Goal: Check status: Check status

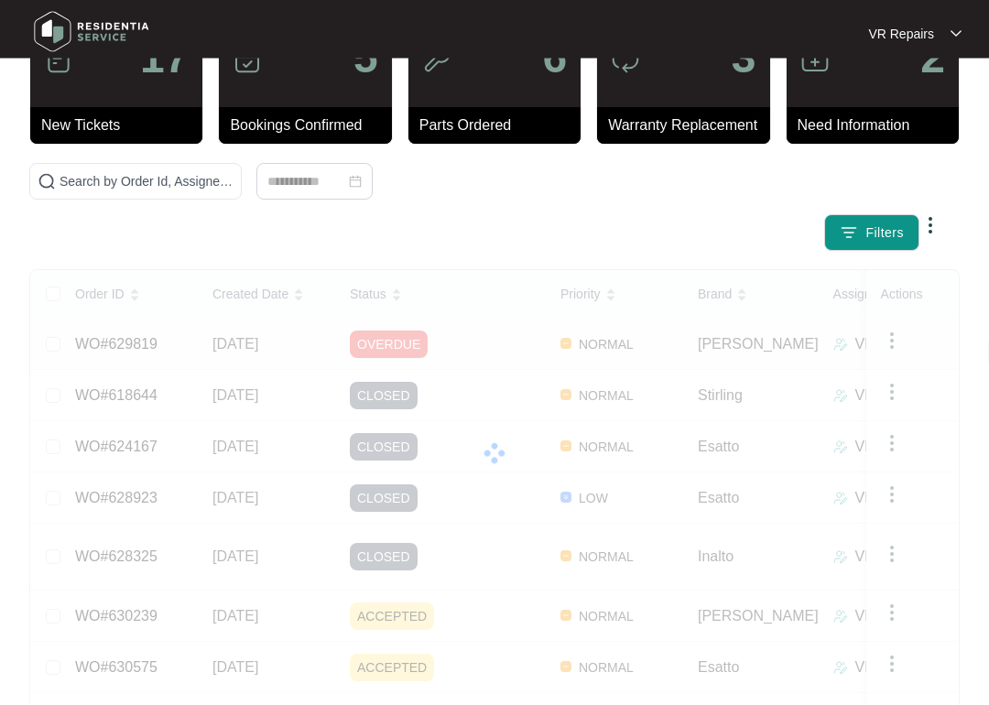
scroll to position [81, 0]
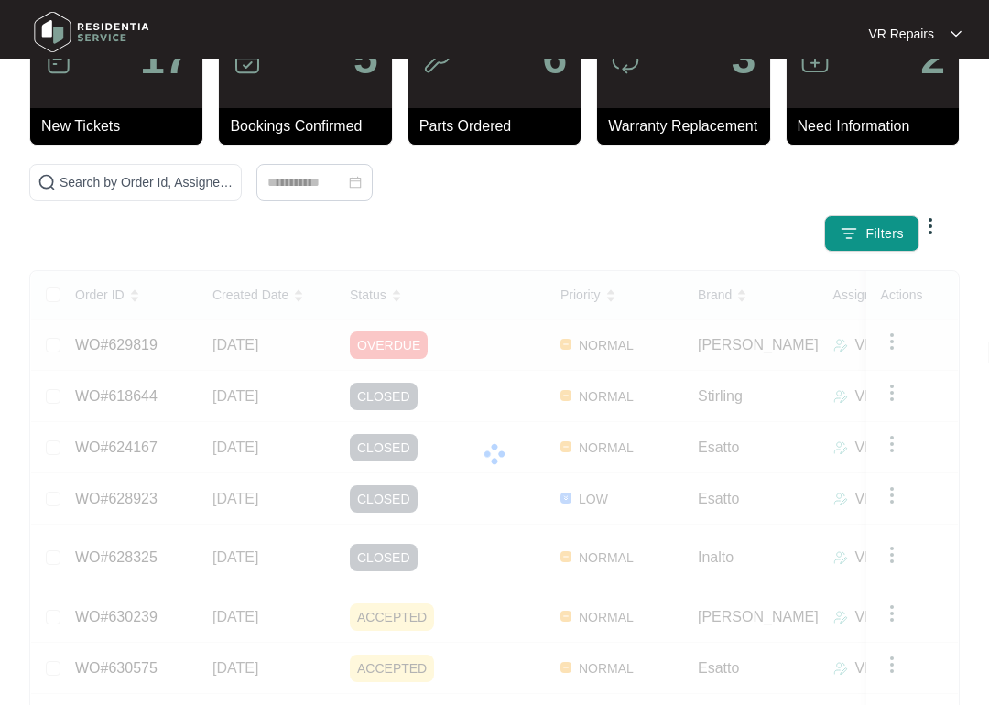
click at [158, 342] on link "WO#629819" at bounding box center [116, 345] width 82 height 16
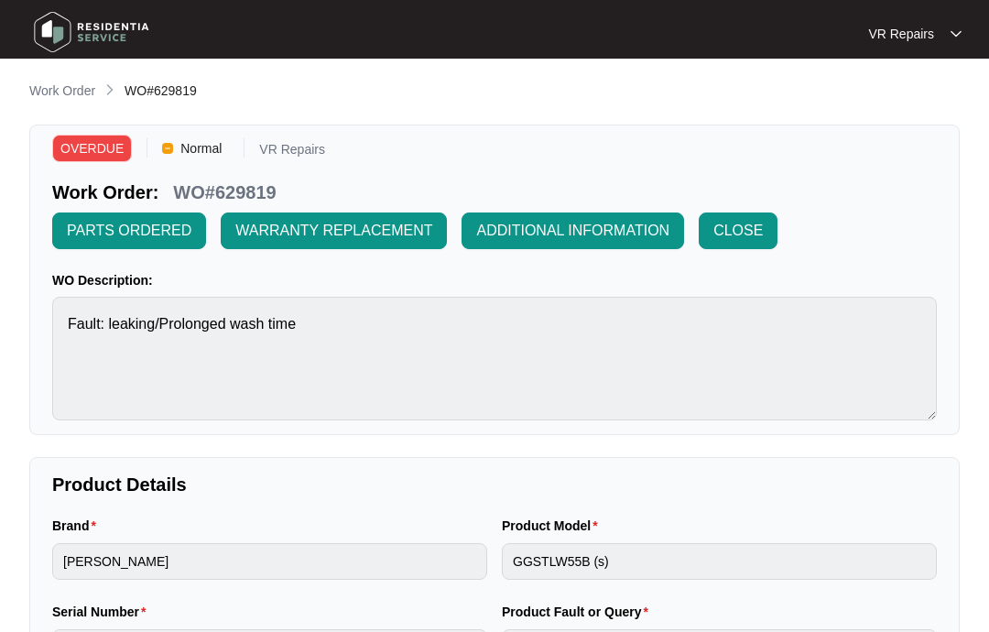
click at [68, 92] on p "Work Order" at bounding box center [62, 91] width 66 height 18
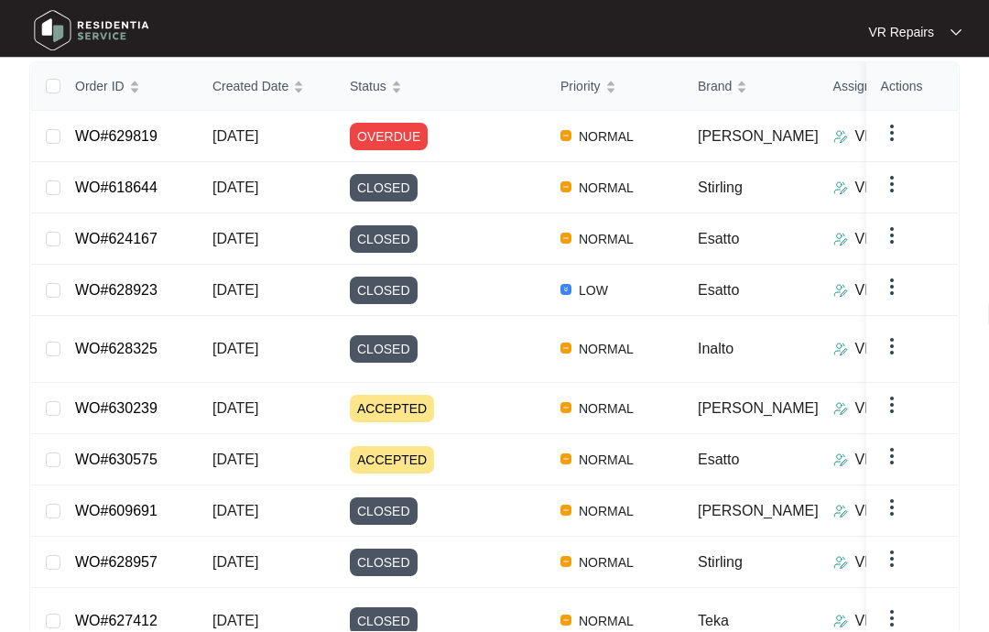
scroll to position [361, 0]
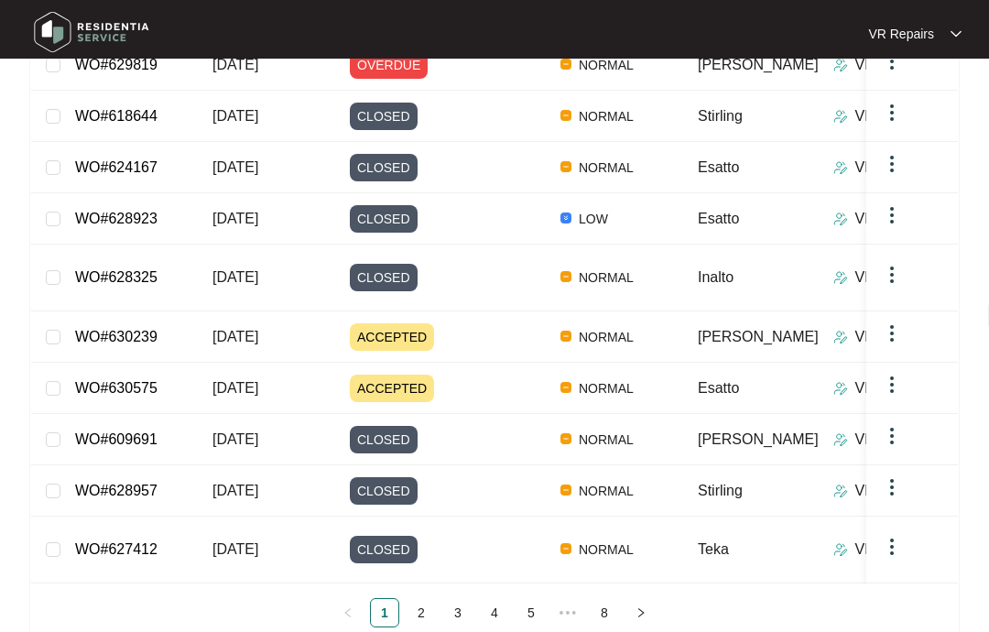
click at [429, 599] on link "2" at bounding box center [421, 612] width 27 height 27
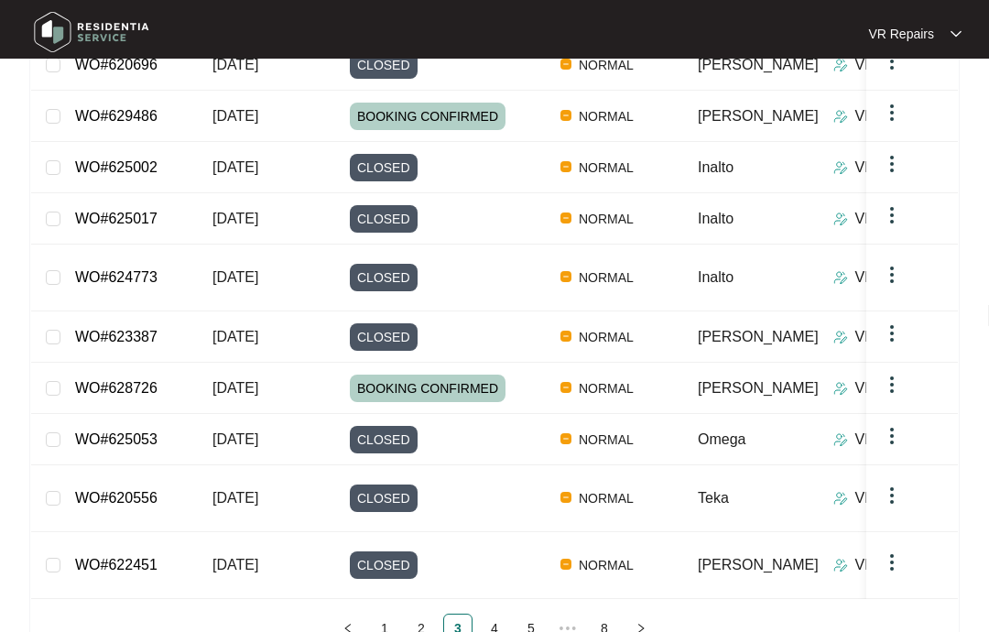
click at [495, 614] on link "4" at bounding box center [494, 627] width 27 height 27
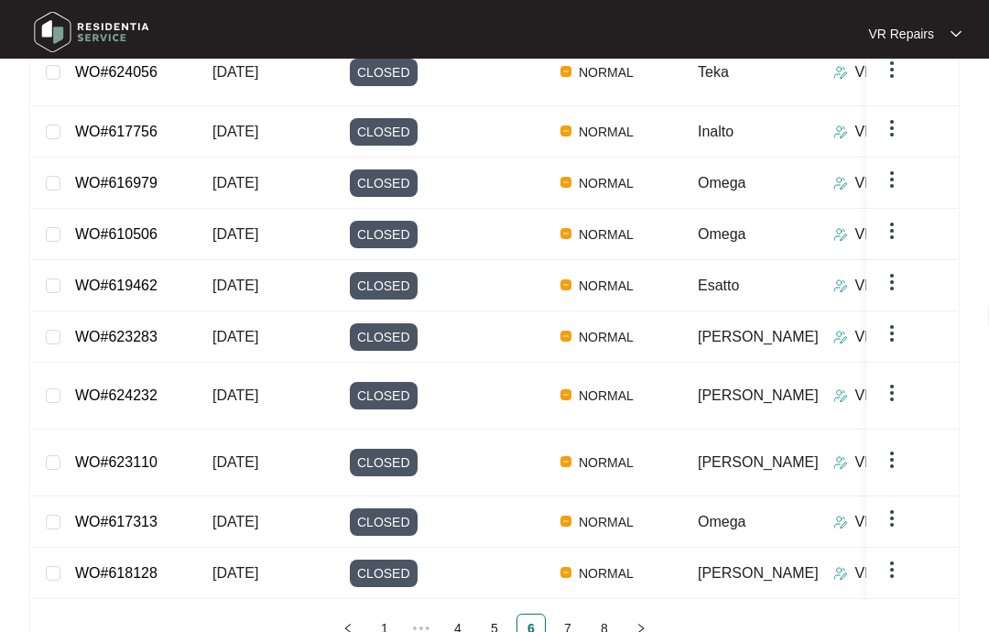
click at [575, 614] on link "7" at bounding box center [567, 627] width 27 height 27
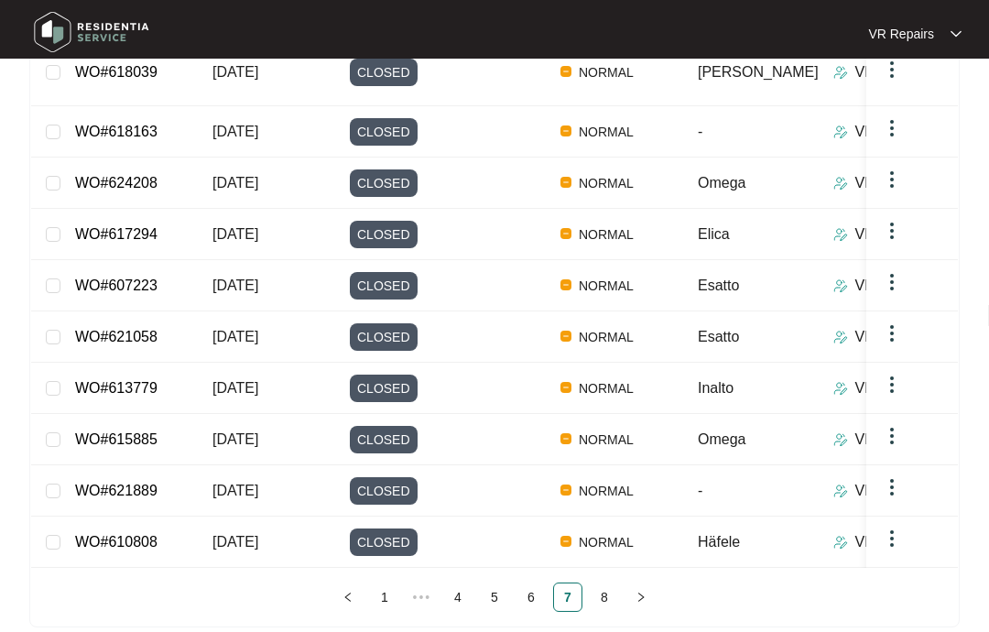
click at [391, 583] on link "1" at bounding box center [384, 596] width 27 height 27
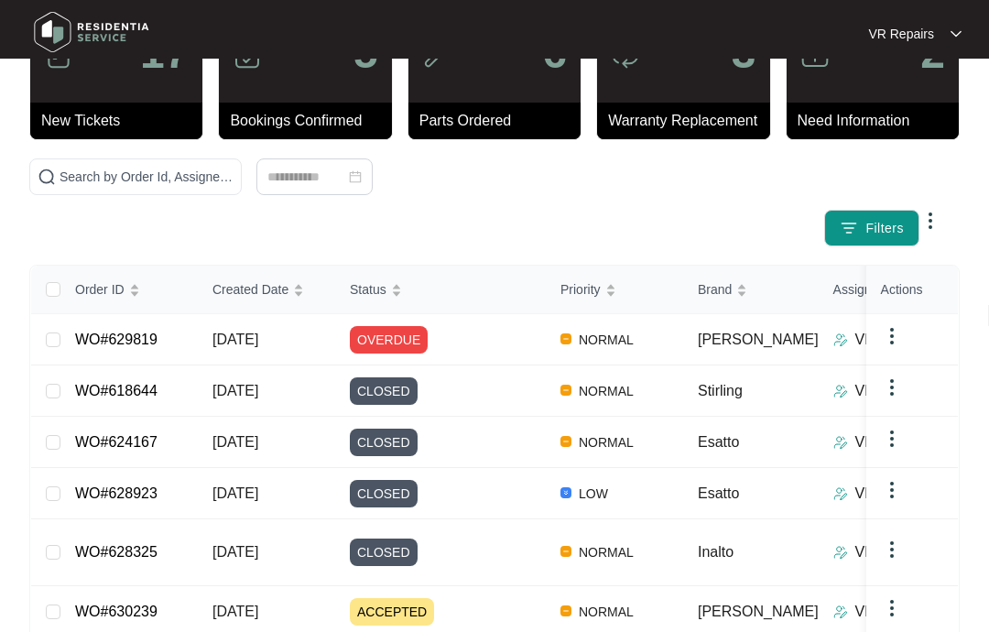
scroll to position [0, 0]
